Goal: Task Accomplishment & Management: Manage account settings

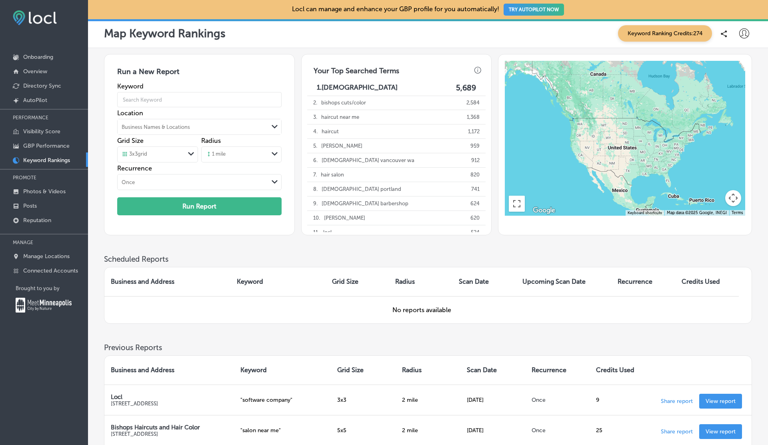
click at [746, 36] on icon at bounding box center [744, 33] width 10 height 10
click at [732, 98] on li "Log Out" at bounding box center [729, 103] width 55 height 18
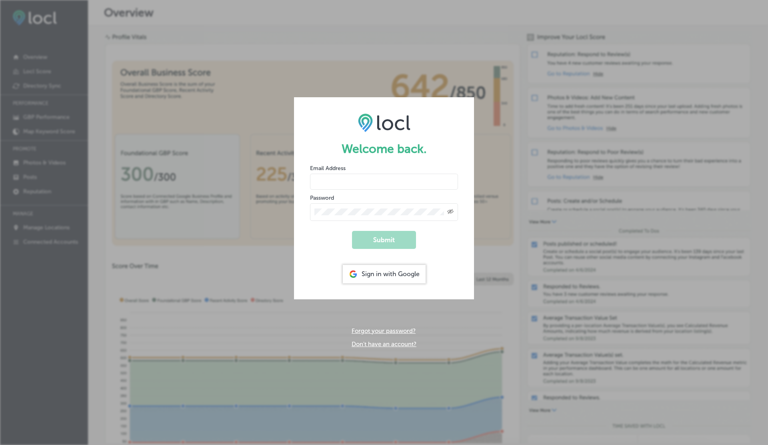
click at [340, 185] on input "email" at bounding box center [384, 182] width 148 height 16
type input "[EMAIL_ADDRESS][DOMAIN_NAME]"
click at [352, 231] on button "Submit" at bounding box center [384, 240] width 64 height 18
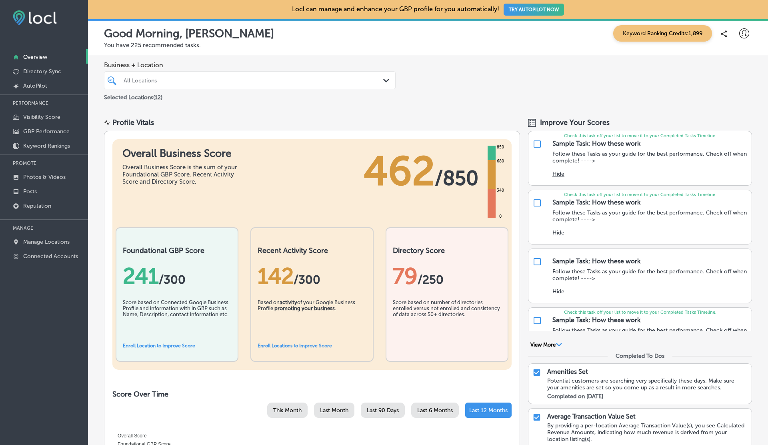
click at [742, 33] on icon at bounding box center [744, 33] width 10 height 10
click at [671, 22] on div at bounding box center [384, 222] width 768 height 445
click at [669, 29] on span "Keyword Ranking Credits: 1,899" at bounding box center [662, 33] width 99 height 16
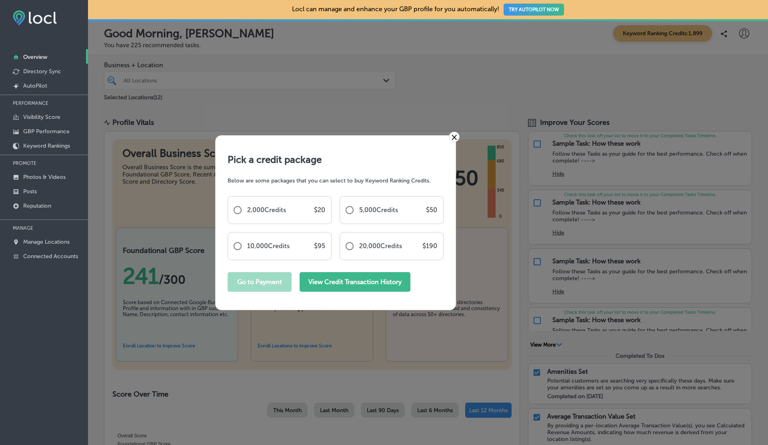
click at [382, 275] on button "View Credit Transaction History" at bounding box center [354, 282] width 111 height 20
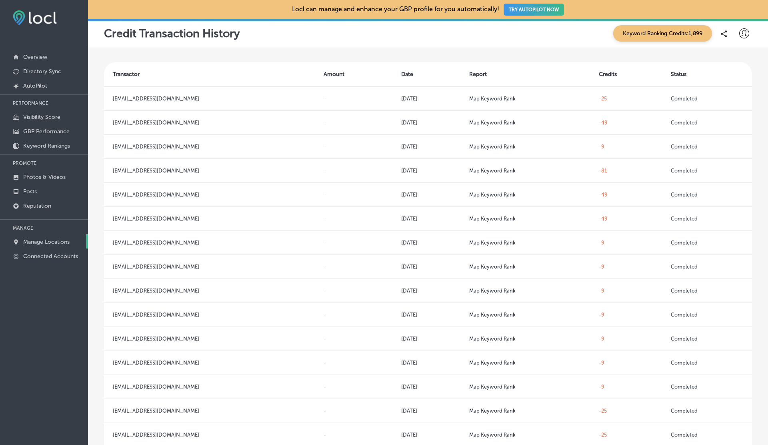
click at [38, 238] on p "Manage Locations" at bounding box center [46, 241] width 46 height 7
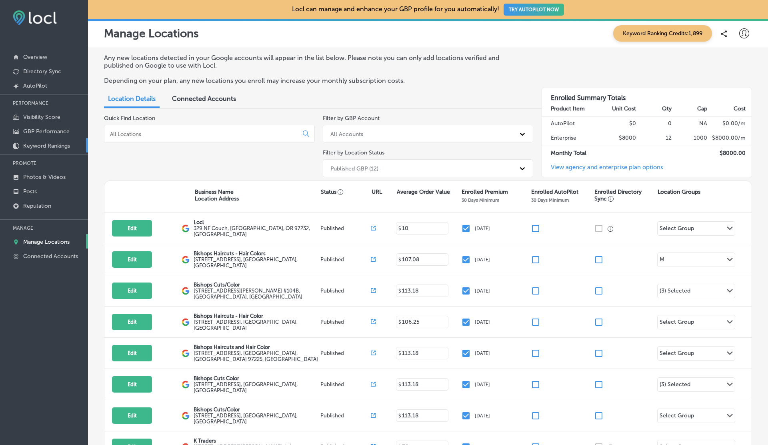
click at [33, 148] on p "Keyword Rankings" at bounding box center [46, 145] width 47 height 7
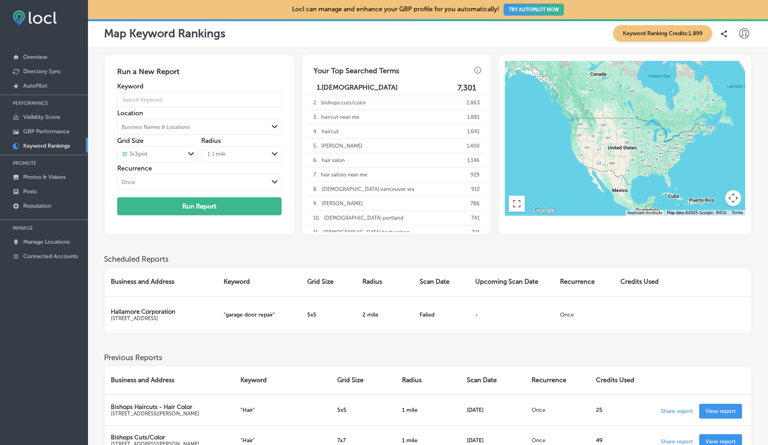
click at [746, 32] on icon at bounding box center [744, 33] width 10 height 10
click at [726, 102] on p "Log Out" at bounding box center [726, 103] width 24 height 10
